Goal: Task Accomplishment & Management: Manage account settings

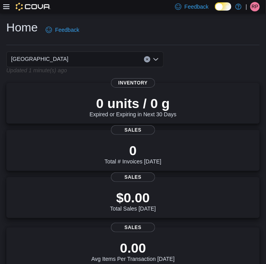
click at [5, 6] on icon at bounding box center [6, 6] width 6 height 5
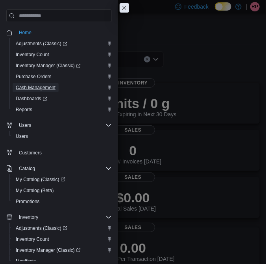
click at [42, 89] on span "Cash Management" at bounding box center [36, 88] width 40 height 6
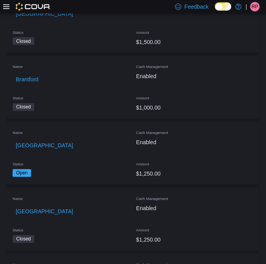
scroll to position [357, 0]
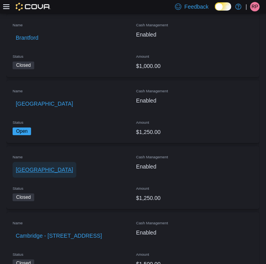
click at [36, 169] on span "Brockville" at bounding box center [44, 170] width 57 height 8
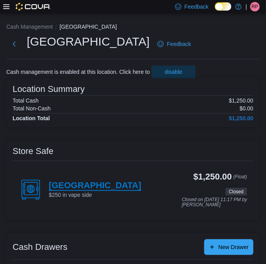
click at [72, 187] on h4 "Brockville" at bounding box center [95, 186] width 92 height 10
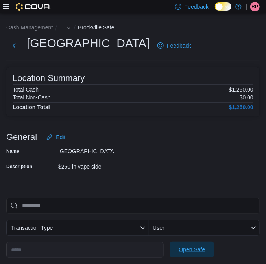
click at [194, 251] on span "Open Safe" at bounding box center [192, 250] width 26 height 8
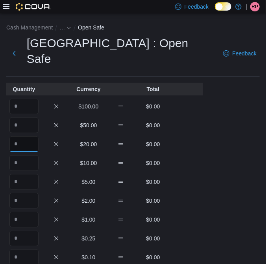
click at [19, 136] on input "Quantity" at bounding box center [23, 144] width 29 height 16
type input "*"
type input "**"
type input "***"
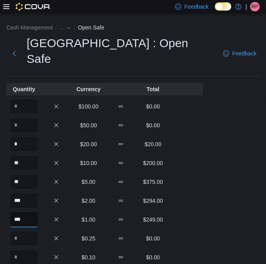
type input "***"
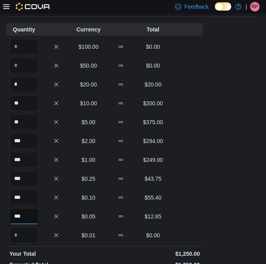
scroll to position [161, 0]
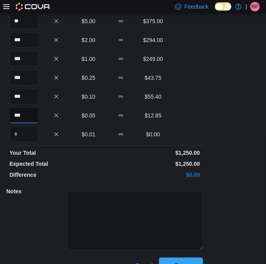
type input "***"
click at [159, 212] on textarea at bounding box center [135, 220] width 136 height 59
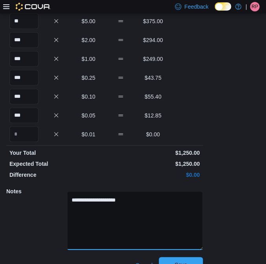
type textarea "**********"
click at [188, 257] on span "Save" at bounding box center [181, 265] width 35 height 16
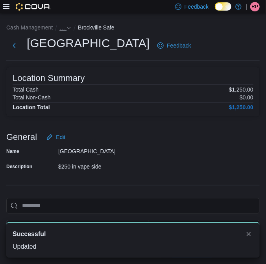
click at [65, 28] on button "…" at bounding box center [65, 27] width 12 height 6
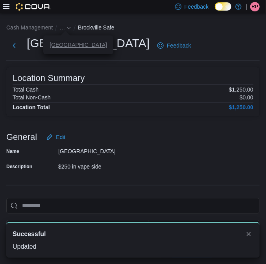
click at [62, 47] on button "Brockville" at bounding box center [78, 45] width 57 height 6
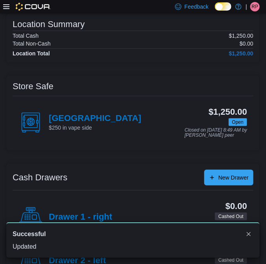
scroll to position [95, 0]
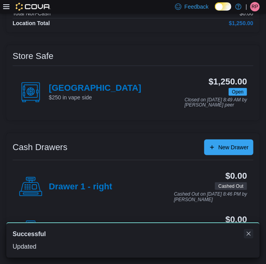
click at [247, 233] on button "Dismiss toast" at bounding box center [248, 233] width 9 height 9
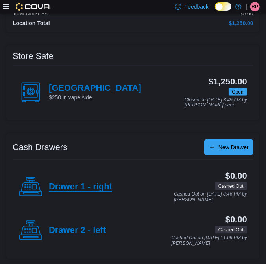
click at [94, 189] on h4 "Drawer 1 - right" at bounding box center [80, 187] width 63 height 10
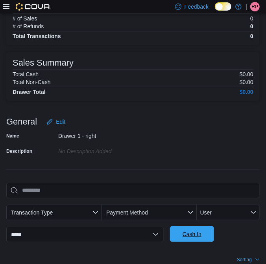
click at [197, 233] on span "Cash In" at bounding box center [191, 234] width 19 height 8
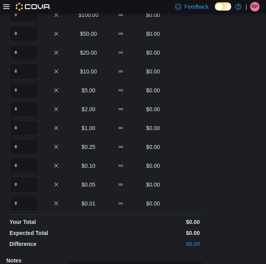
scroll to position [24, 0]
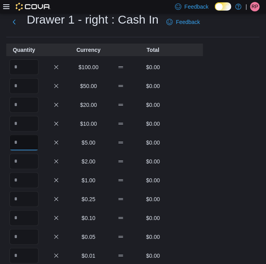
click at [33, 143] on input "Quantity" at bounding box center [23, 143] width 29 height 16
type input "**"
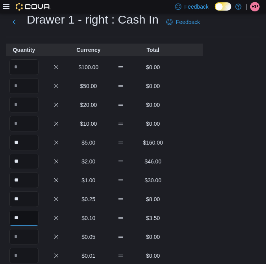
type input "**"
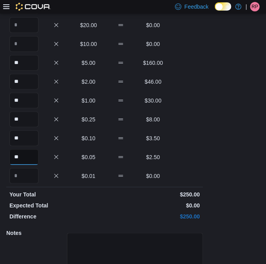
scroll to position [161, 0]
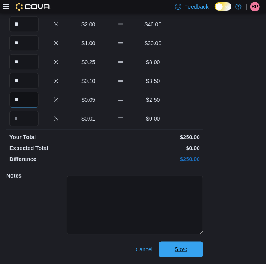
type input "**"
click at [175, 253] on span "Save" at bounding box center [181, 250] width 13 height 8
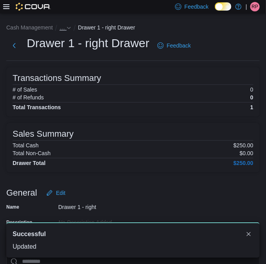
click at [66, 26] on button "…" at bounding box center [65, 27] width 12 height 6
click at [66, 46] on button "Brockville" at bounding box center [78, 45] width 57 height 6
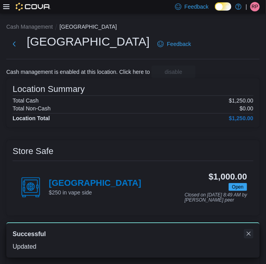
click at [248, 234] on button "Dismiss toast" at bounding box center [248, 233] width 9 height 9
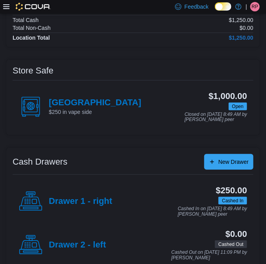
scroll to position [95, 0]
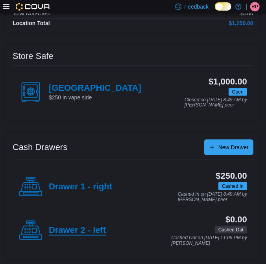
click at [77, 228] on h4 "Drawer 2 - left" at bounding box center [77, 231] width 57 height 10
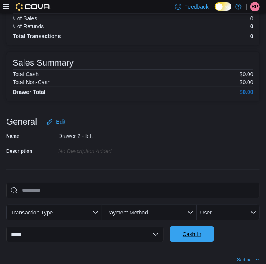
click at [200, 231] on span "Cash In" at bounding box center [191, 234] width 19 height 8
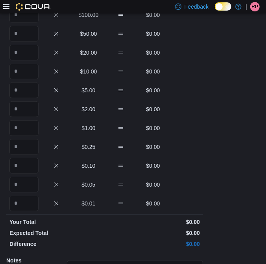
scroll to position [24, 0]
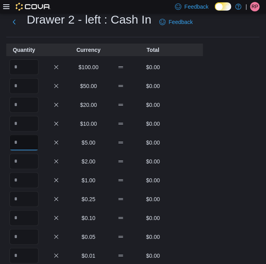
click at [21, 140] on input "Quantity" at bounding box center [23, 143] width 29 height 16
type input "**"
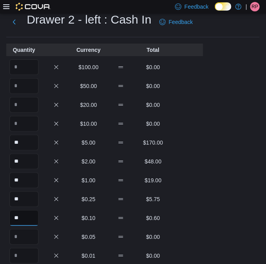
type input "**"
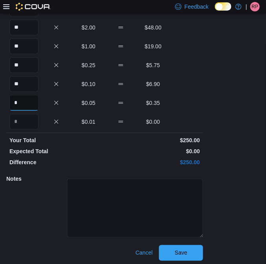
scroll to position [161, 0]
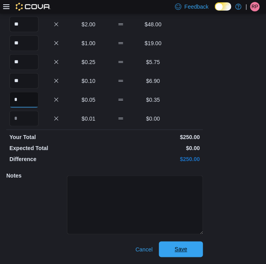
type input "*"
click at [184, 248] on span "Save" at bounding box center [181, 250] width 13 height 8
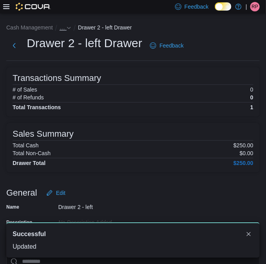
click at [62, 27] on span "…" at bounding box center [62, 27] width 6 height 6
click at [62, 51] on div "Drawer 2 - left Drawer Feedback" at bounding box center [96, 45] width 180 height 20
drag, startPoint x: 62, startPoint y: 51, endPoint x: 62, endPoint y: 46, distance: 5.9
click at [62, 46] on h1 "Drawer 2 - left Drawer" at bounding box center [84, 43] width 115 height 16
click at [69, 26] on icon "- Clicking this button will toggle a popover dialog." at bounding box center [68, 28] width 5 height 5
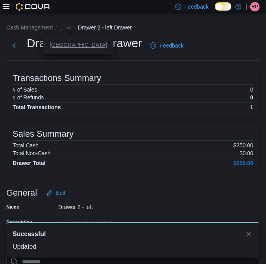
click at [64, 45] on button "Brockville" at bounding box center [78, 45] width 57 height 6
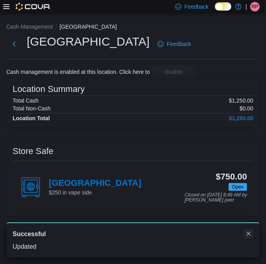
click at [250, 233] on button "Dismiss toast" at bounding box center [248, 233] width 9 height 9
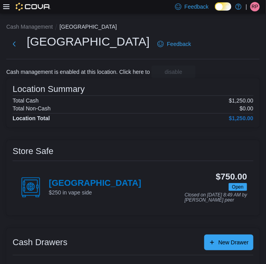
click at [254, 10] on span "rp" at bounding box center [255, 6] width 7 height 9
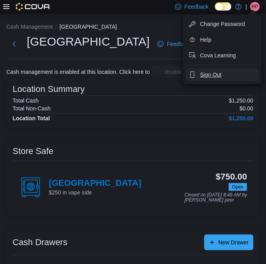
click at [221, 75] on span "Sign Out" at bounding box center [210, 75] width 21 height 8
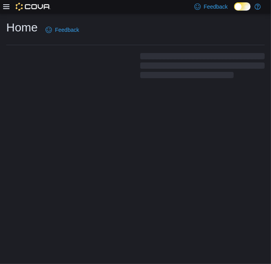
click at [259, 9] on div "Feedback Dark Mode" at bounding box center [228, 7] width 74 height 16
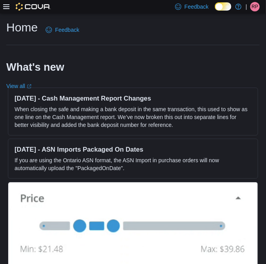
click at [257, 9] on span "rp" at bounding box center [255, 6] width 7 height 9
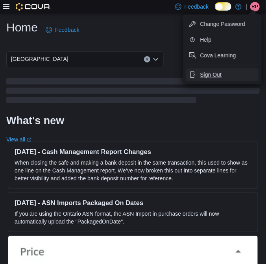
click at [222, 73] on button "Sign Out" at bounding box center [222, 74] width 72 height 13
